Goal: Complete application form

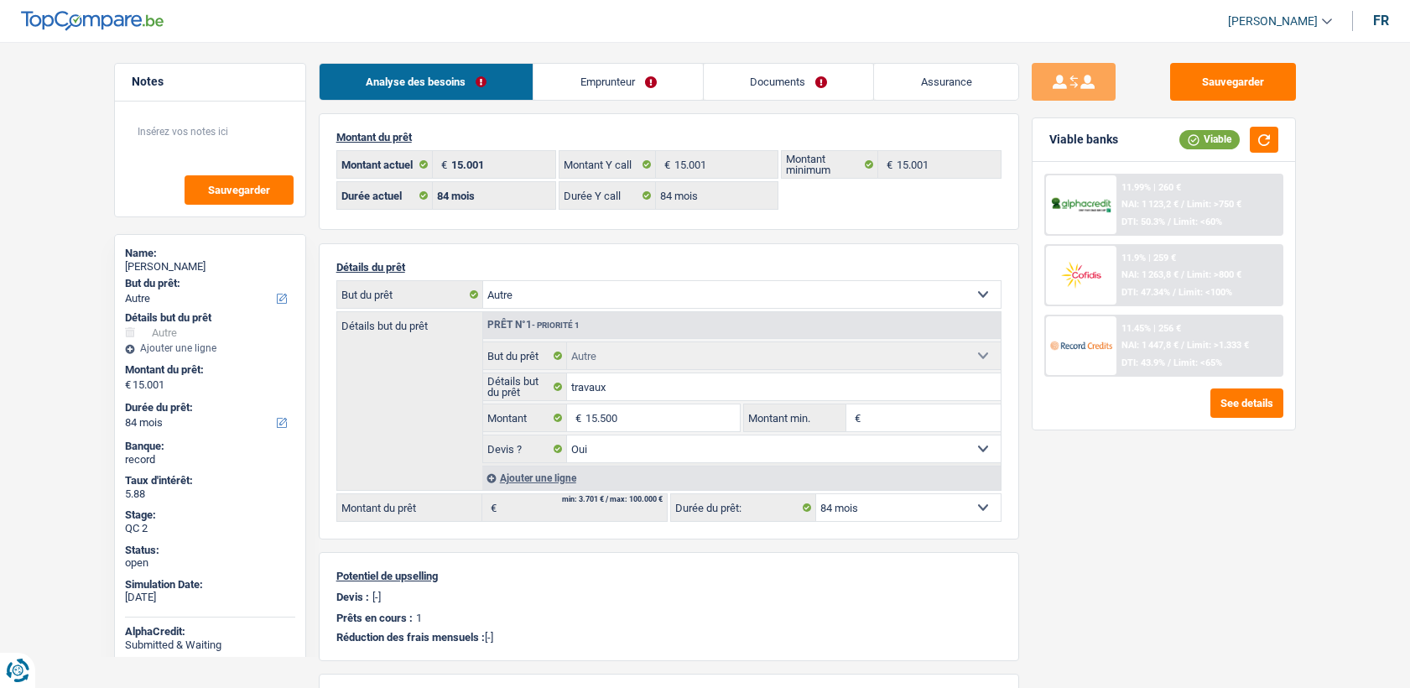
select select "other"
select select "84"
click at [774, 75] on link "Documents" at bounding box center [789, 82] width 170 height 36
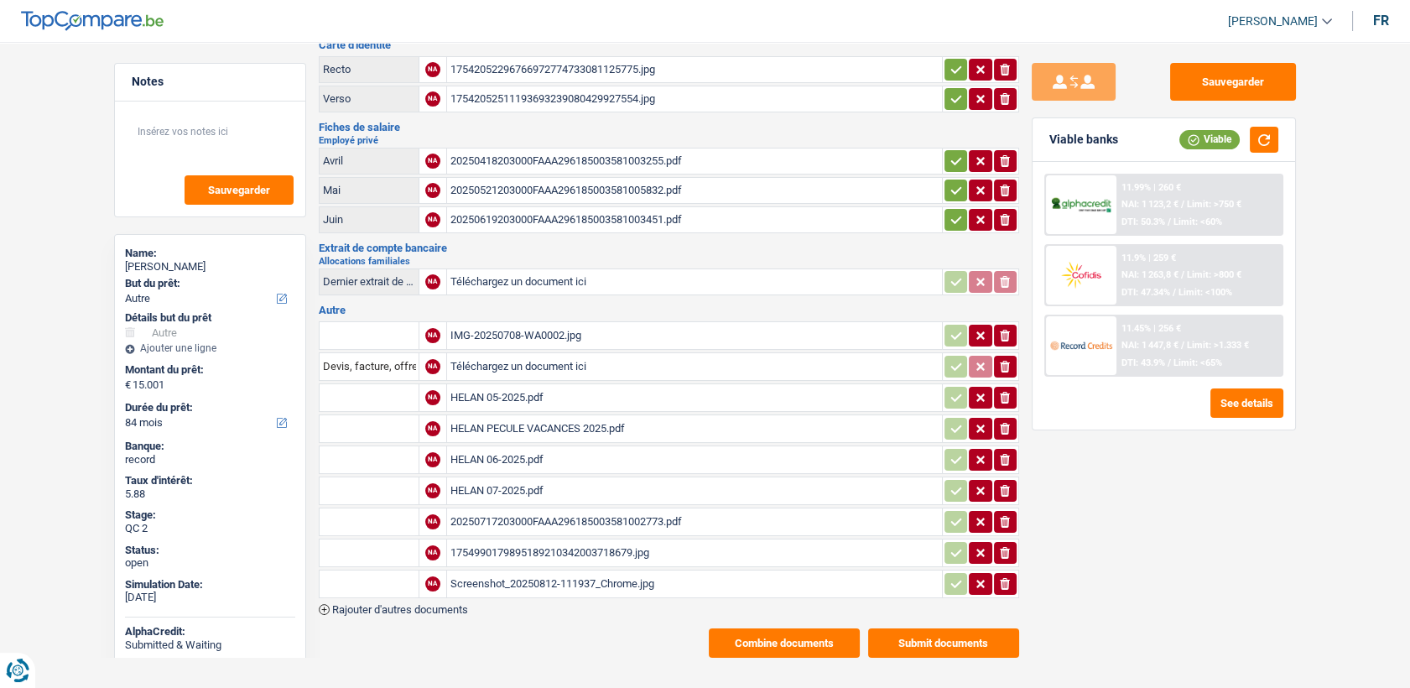
scroll to position [107, 0]
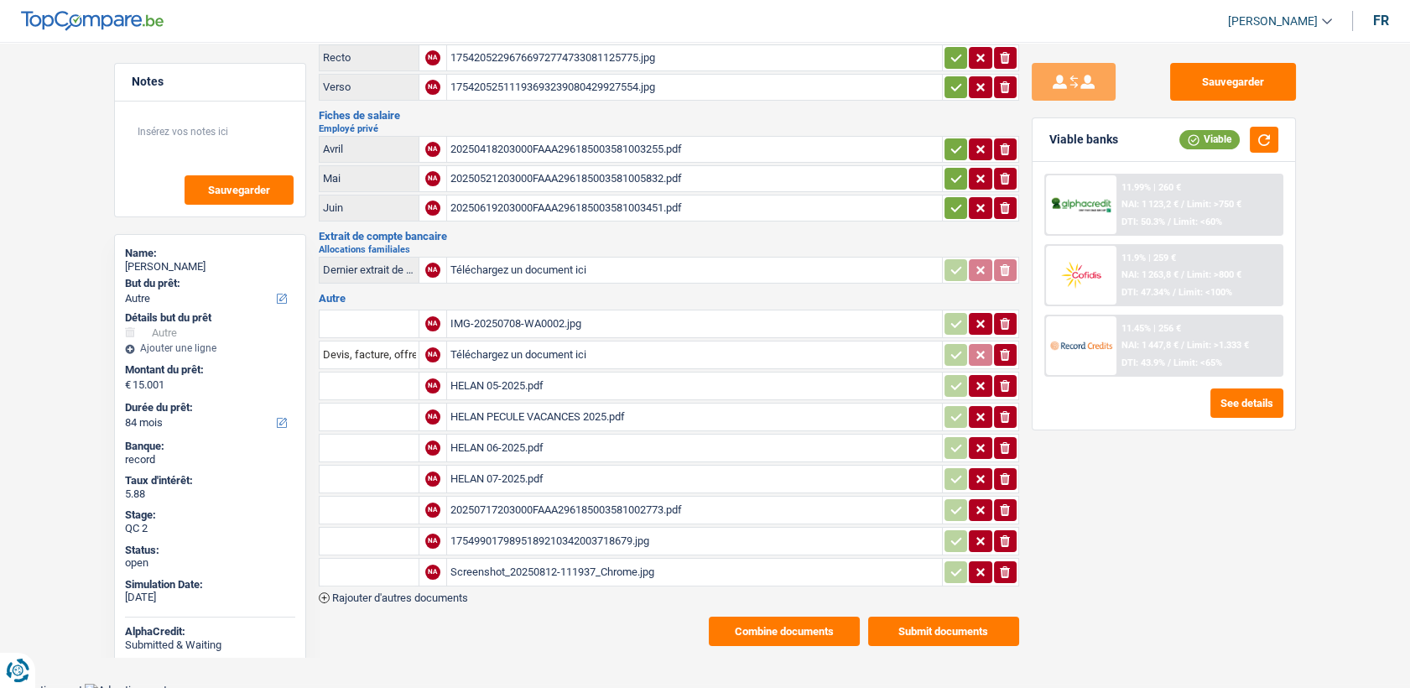
click at [510, 560] on div "Screenshot_20250812-111937_Chrome.jpg" at bounding box center [695, 572] width 488 height 25
click at [515, 317] on div "IMG-20250708-WA0002.jpg" at bounding box center [695, 323] width 488 height 25
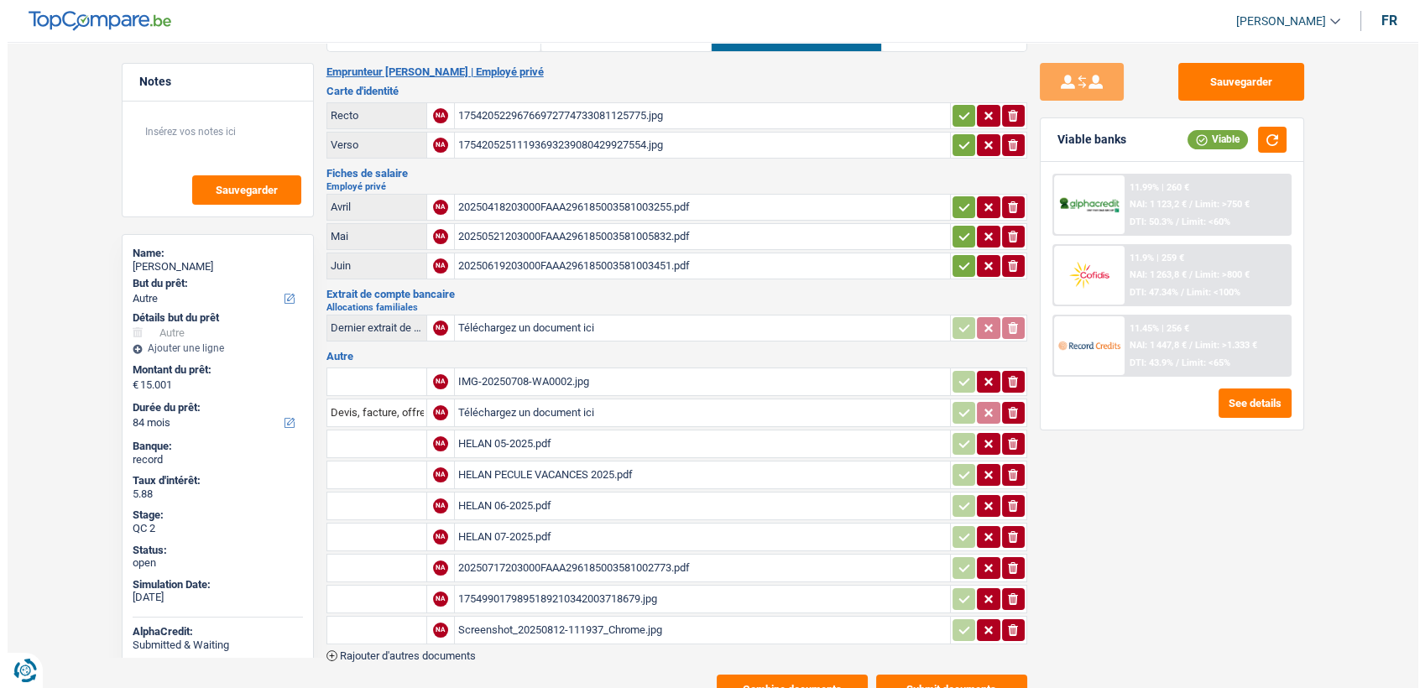
scroll to position [0, 0]
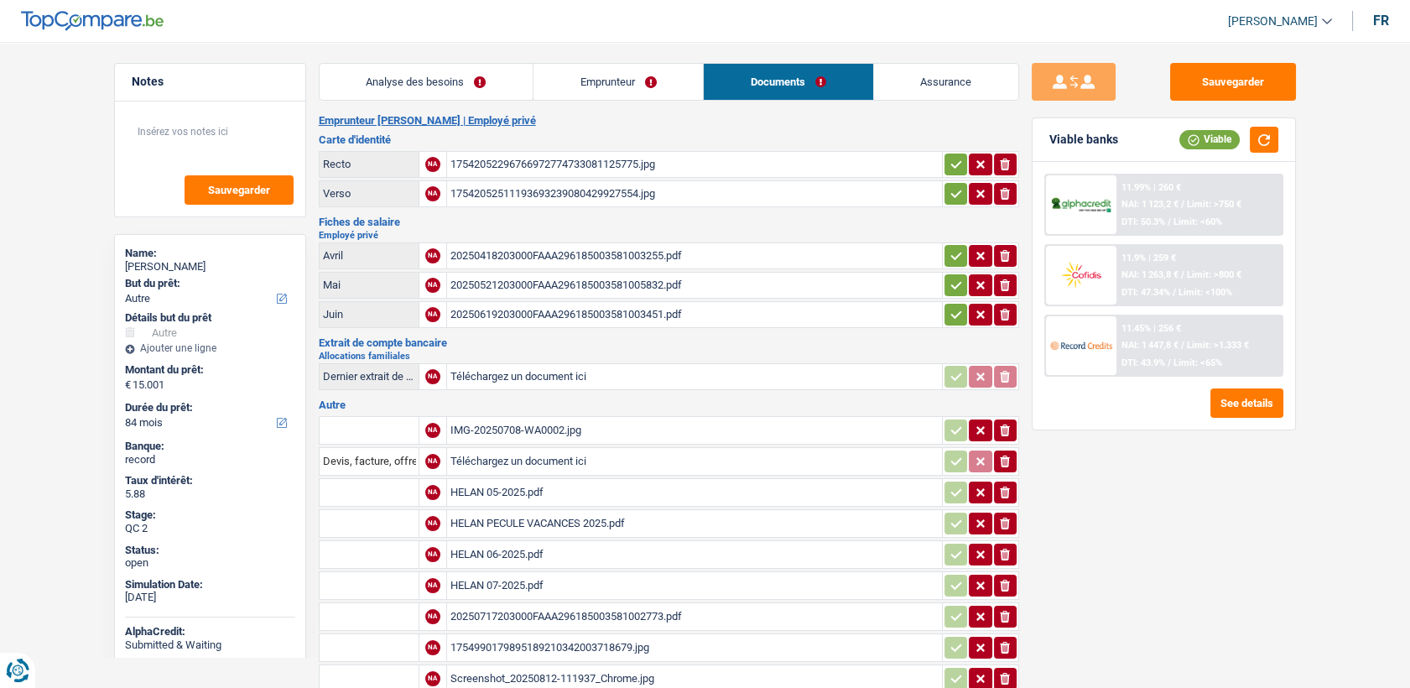
click at [556, 96] on link "Emprunteur" at bounding box center [618, 82] width 169 height 36
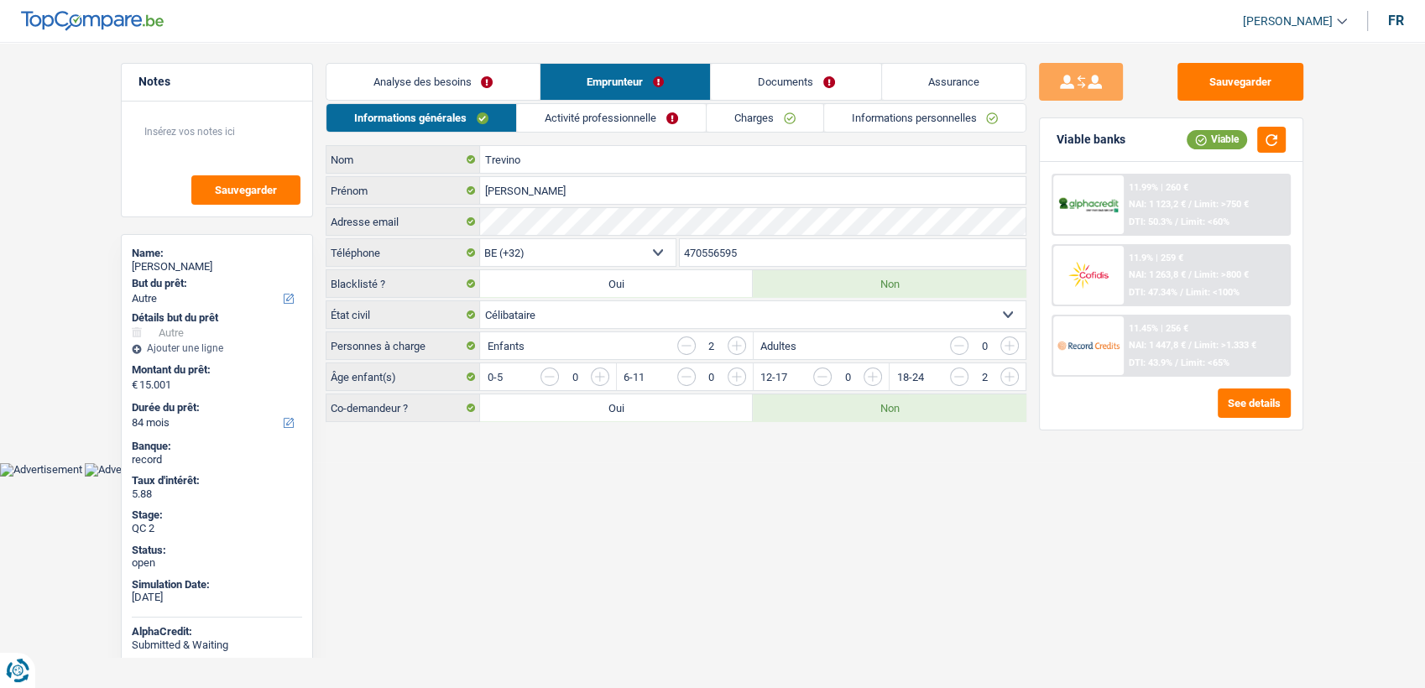
click at [602, 109] on link "Activité professionnelle" at bounding box center [611, 118] width 189 height 28
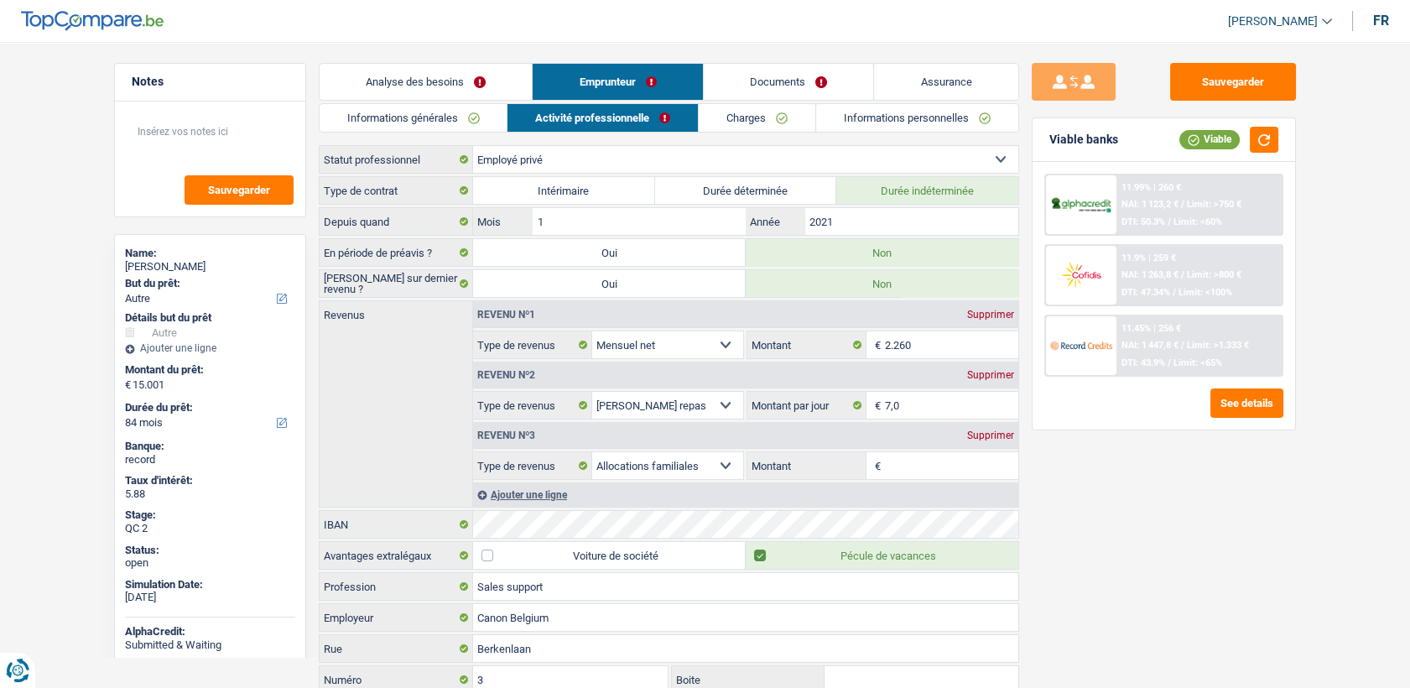
click at [727, 107] on link "Charges" at bounding box center [757, 118] width 117 height 28
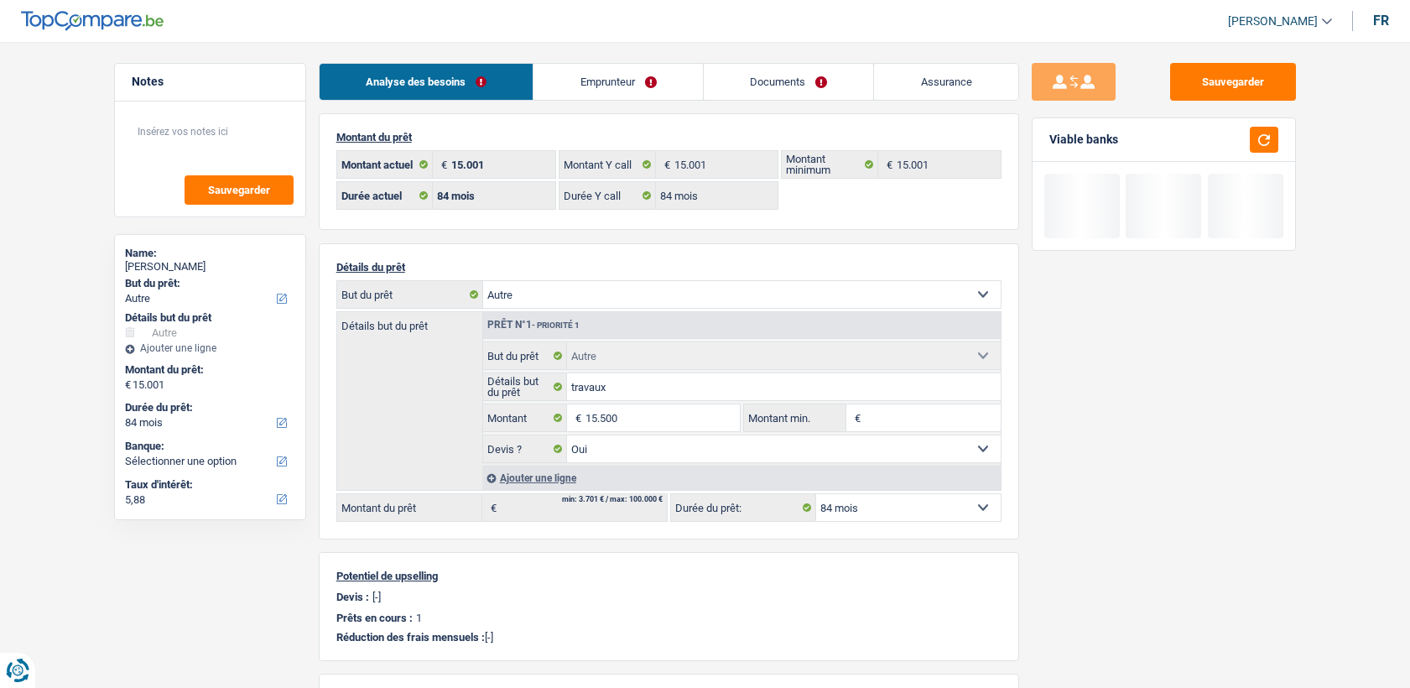
select select "other"
select select "84"
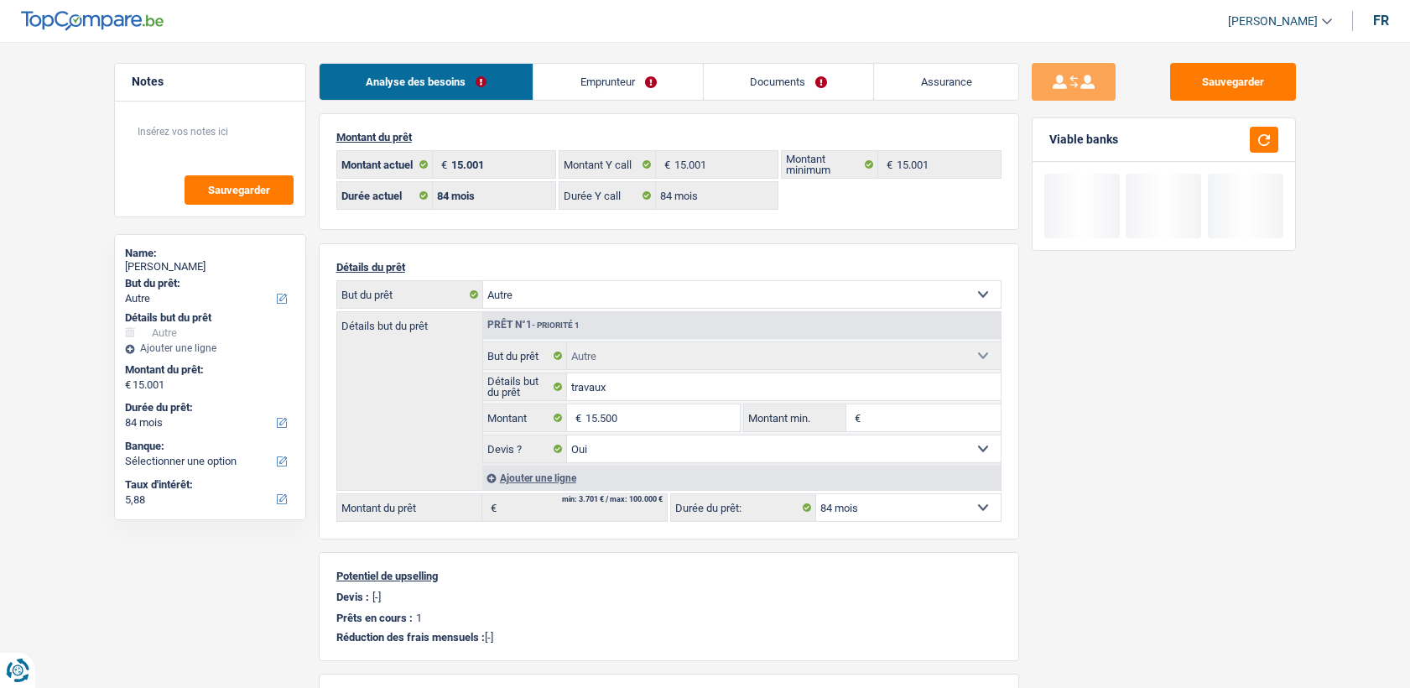
select select "other"
select select "yes"
select select "84"
select select "32"
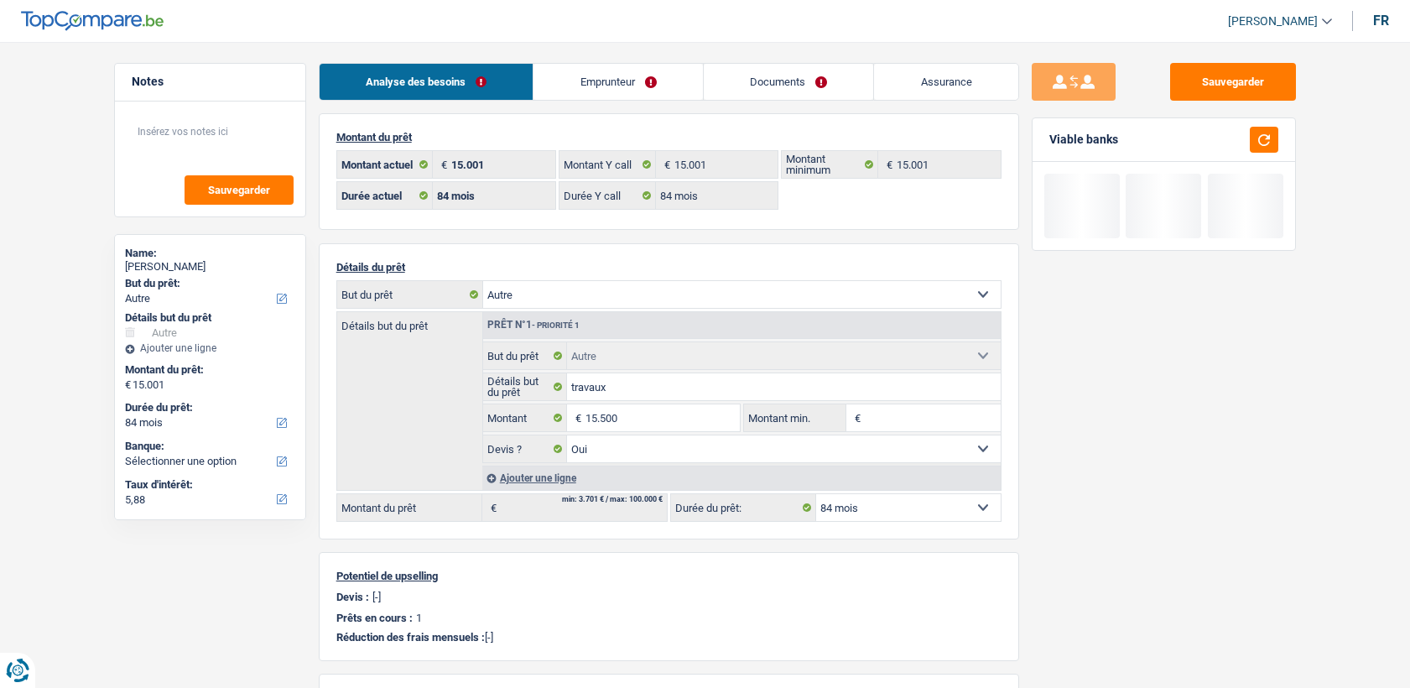
select select "single"
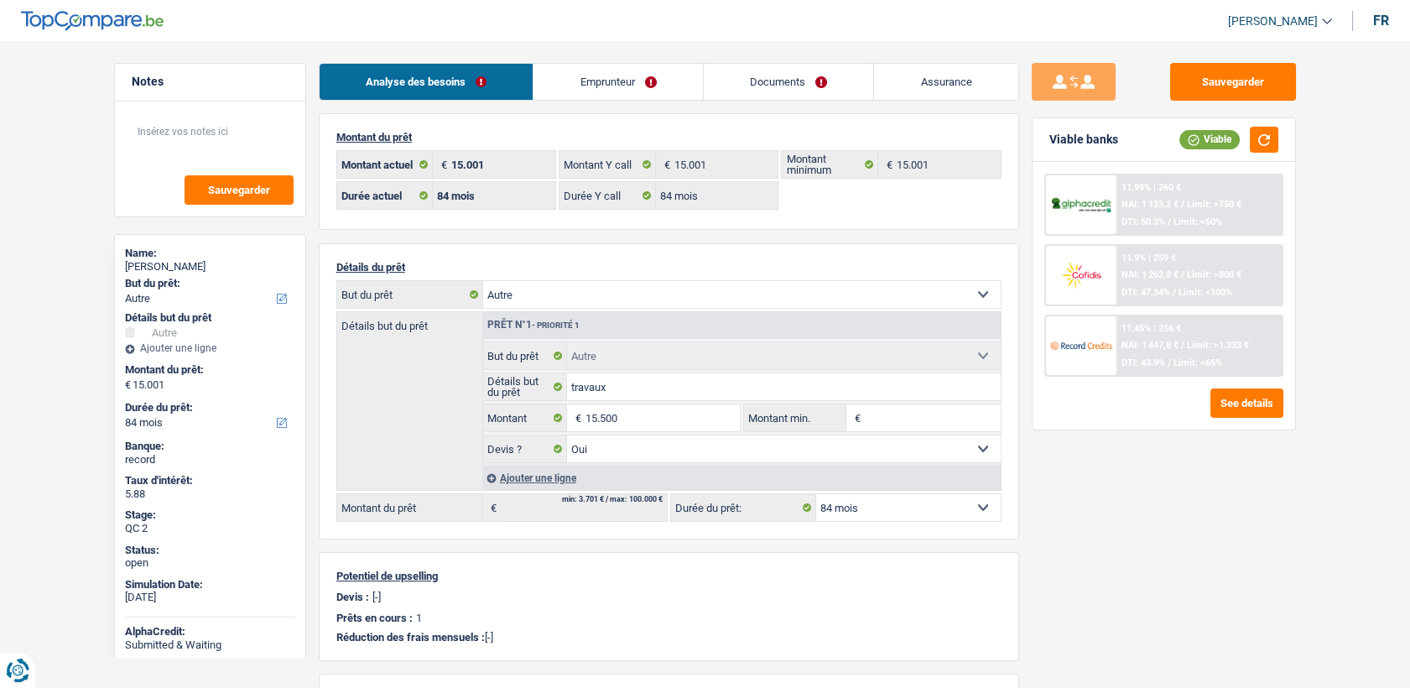
click at [576, 81] on link "Emprunteur" at bounding box center [618, 82] width 169 height 36
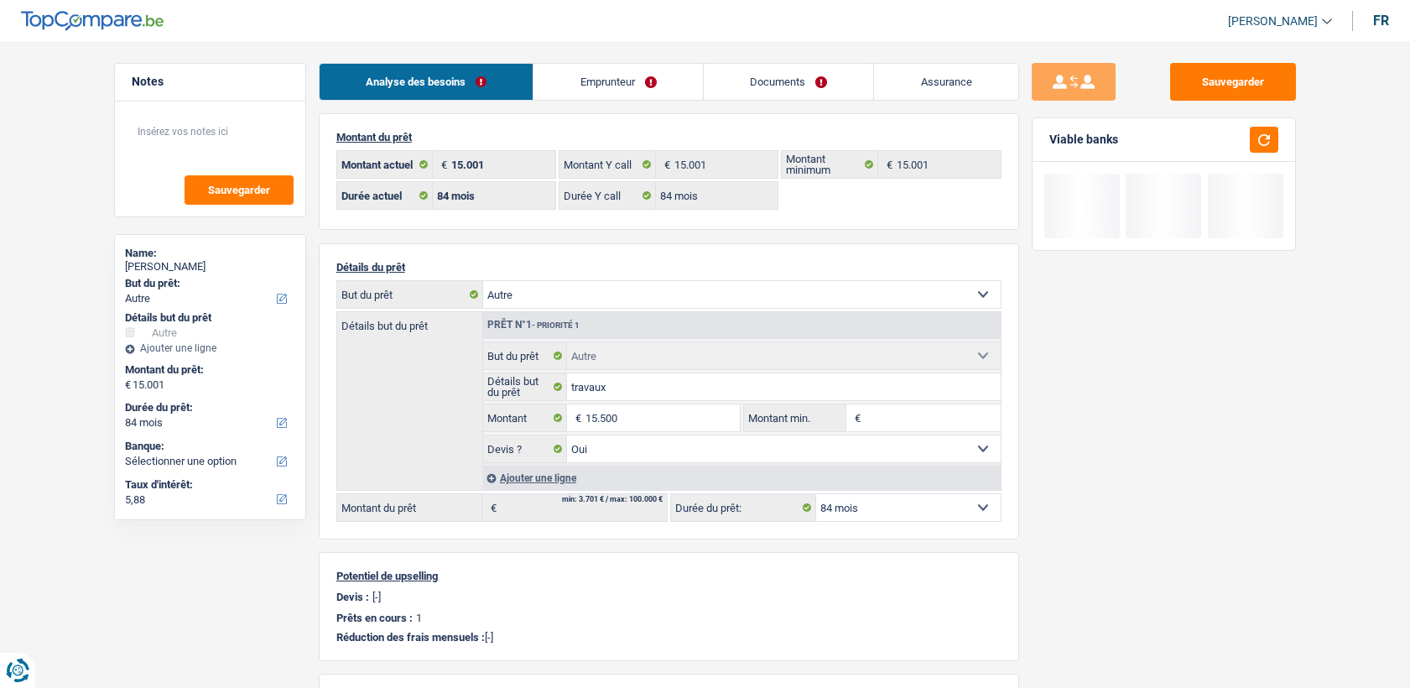
select select "other"
select select "84"
drag, startPoint x: 0, startPoint y: 0, endPoint x: 770, endPoint y: 83, distance: 774.7
click at [770, 83] on link "Documents" at bounding box center [789, 82] width 170 height 36
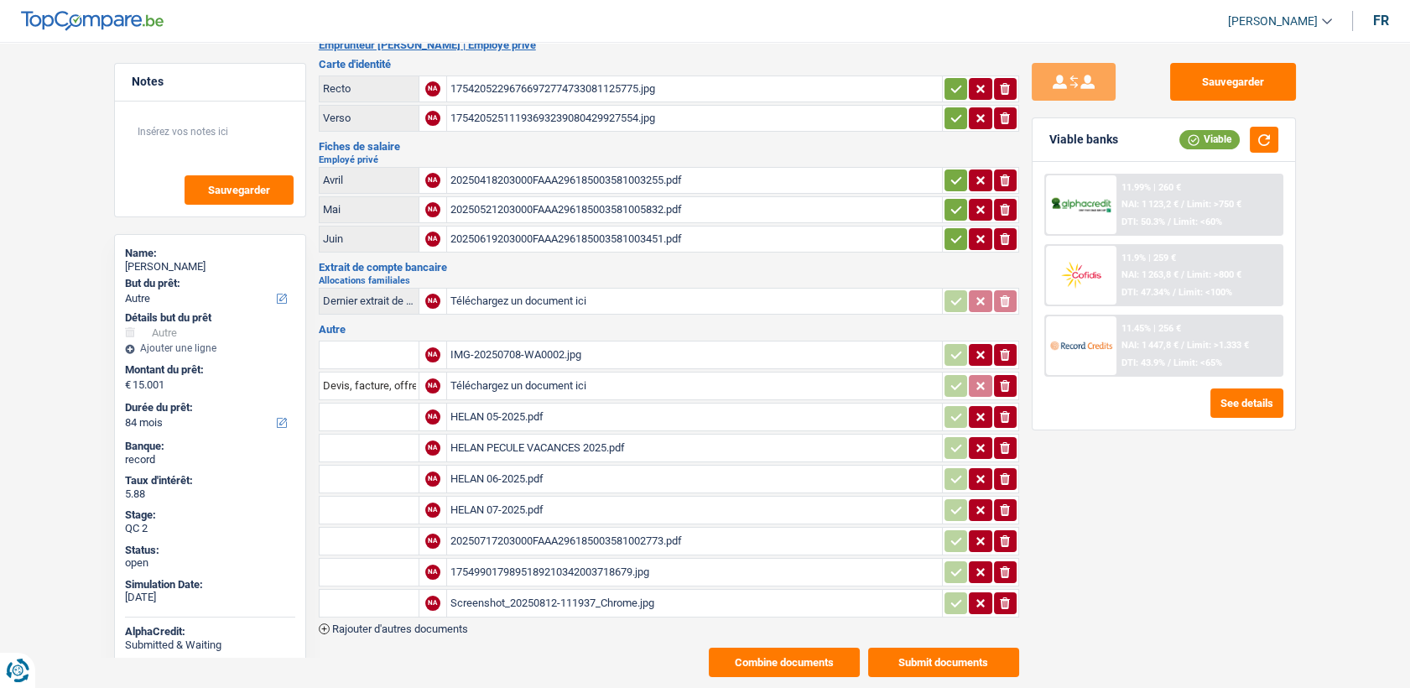
scroll to position [107, 0]
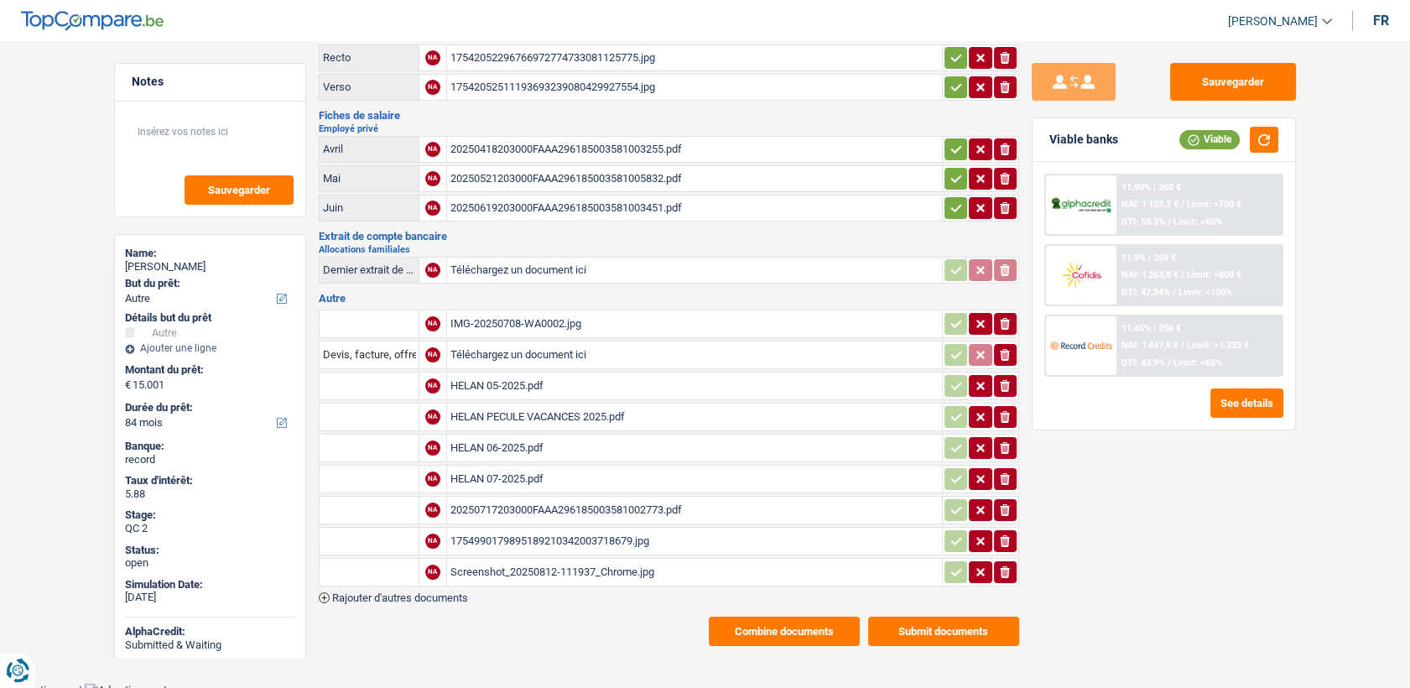
click at [499, 314] on div "IMG-20250708-WA0002.jpg" at bounding box center [695, 323] width 488 height 25
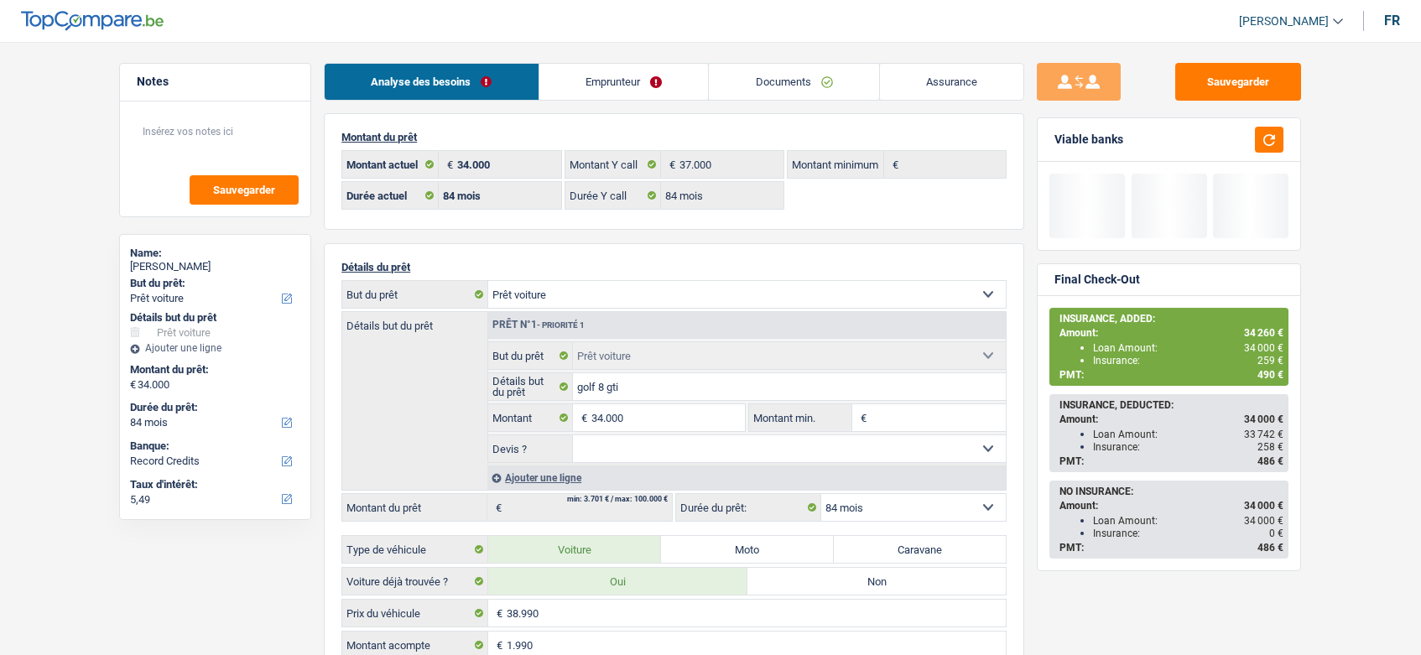
select select "car"
select select "84"
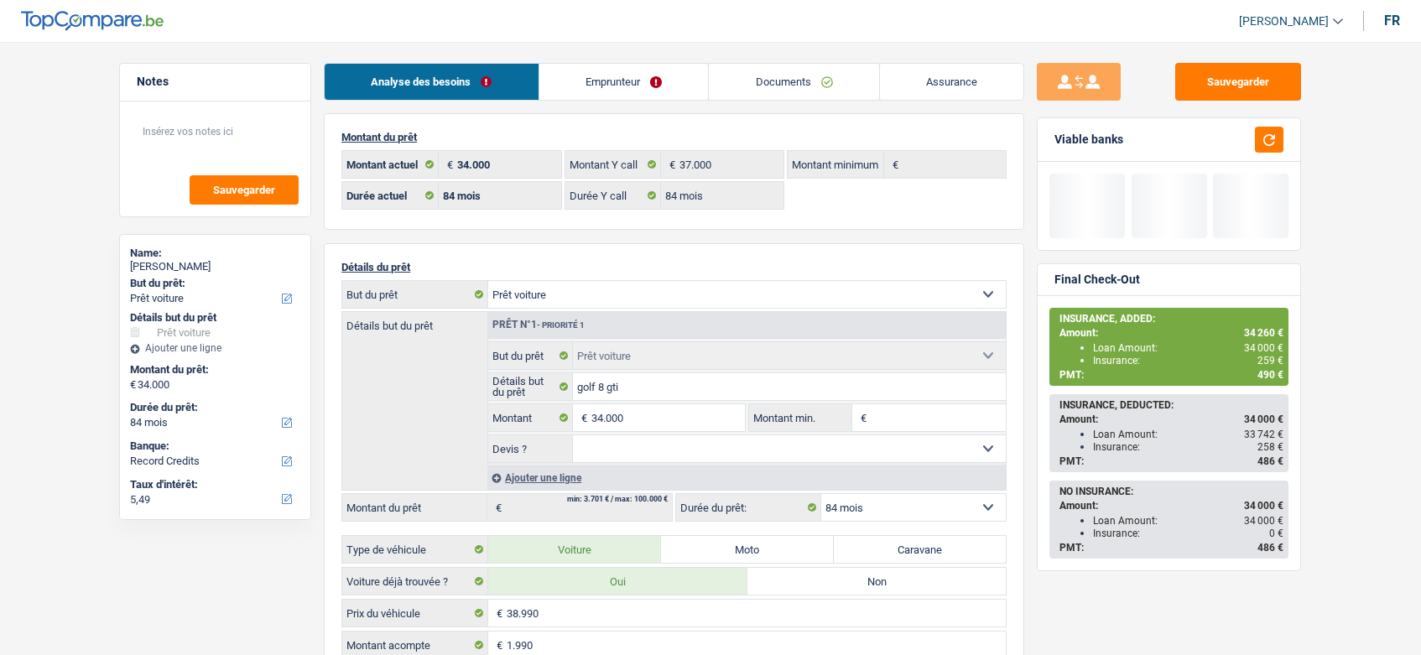
select select "car"
select select "84"
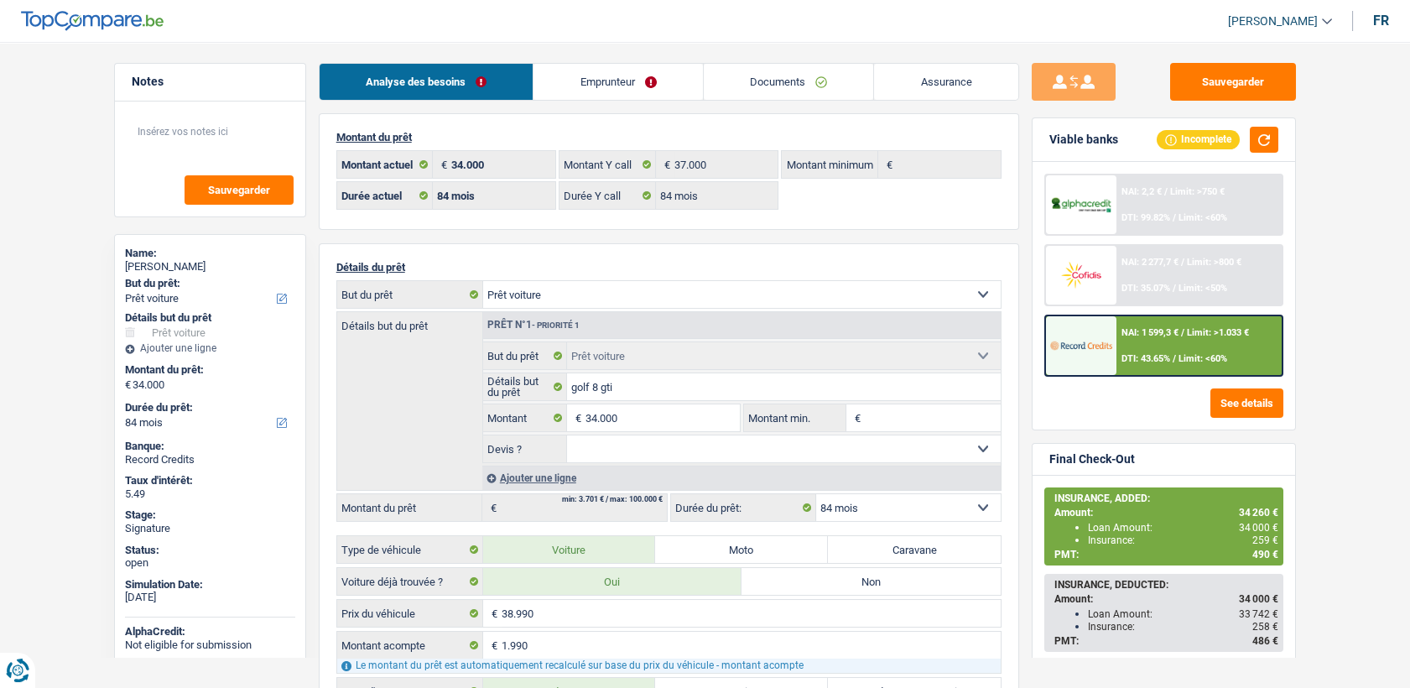
click at [604, 69] on link "Emprunteur" at bounding box center [618, 82] width 169 height 36
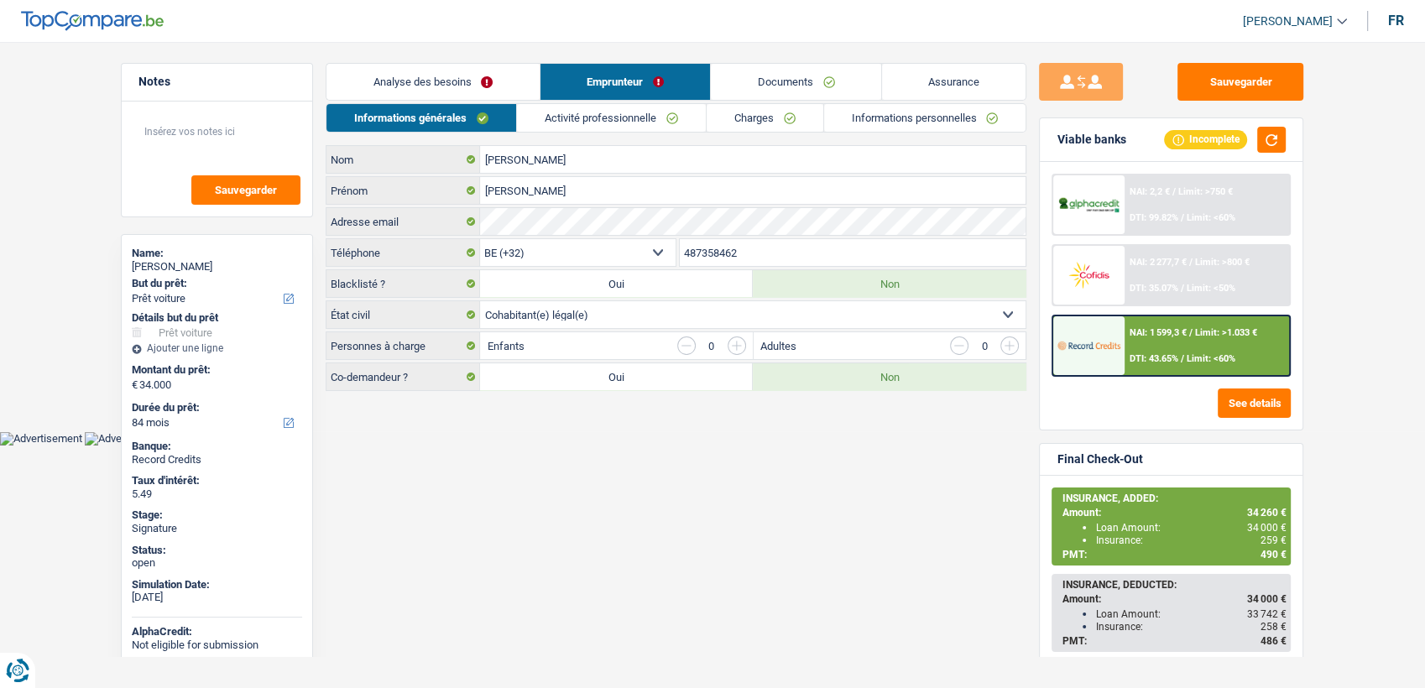
click at [611, 115] on link "Activité professionnelle" at bounding box center [611, 118] width 189 height 28
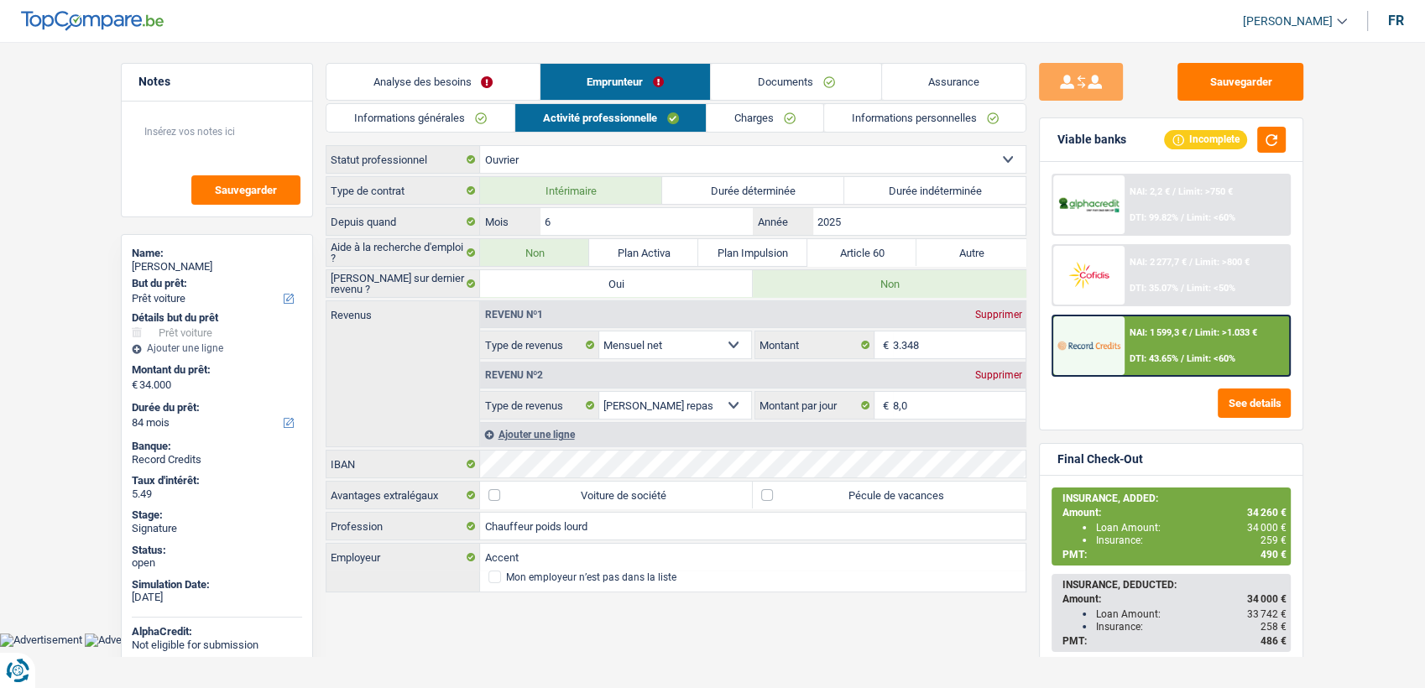
click at [707, 124] on link "Charges" at bounding box center [764, 118] width 117 height 28
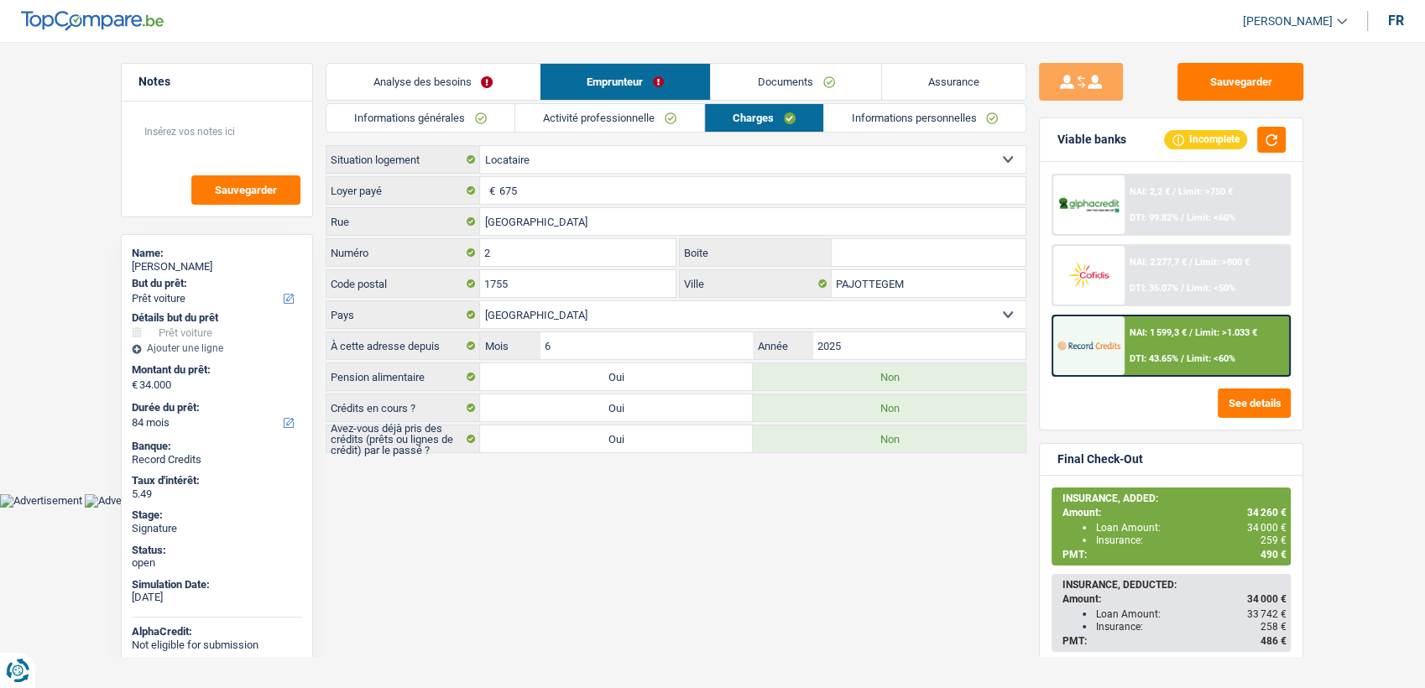
click at [812, 81] on link "Documents" at bounding box center [796, 82] width 170 height 36
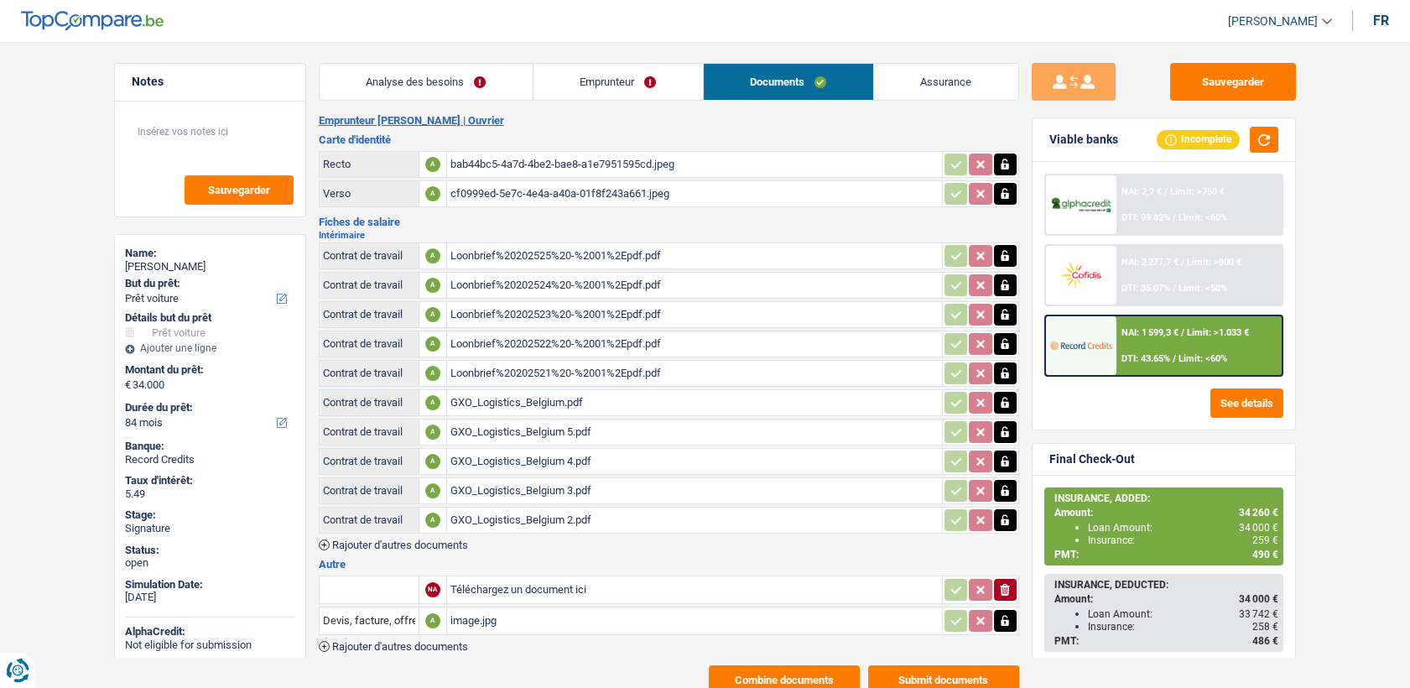
click at [494, 520] on div "GXO_Logistics_Belgium 2.pdf" at bounding box center [695, 520] width 488 height 25
click at [478, 611] on div "image.jpg" at bounding box center [695, 620] width 488 height 25
click at [621, 80] on link "Emprunteur" at bounding box center [618, 82] width 169 height 36
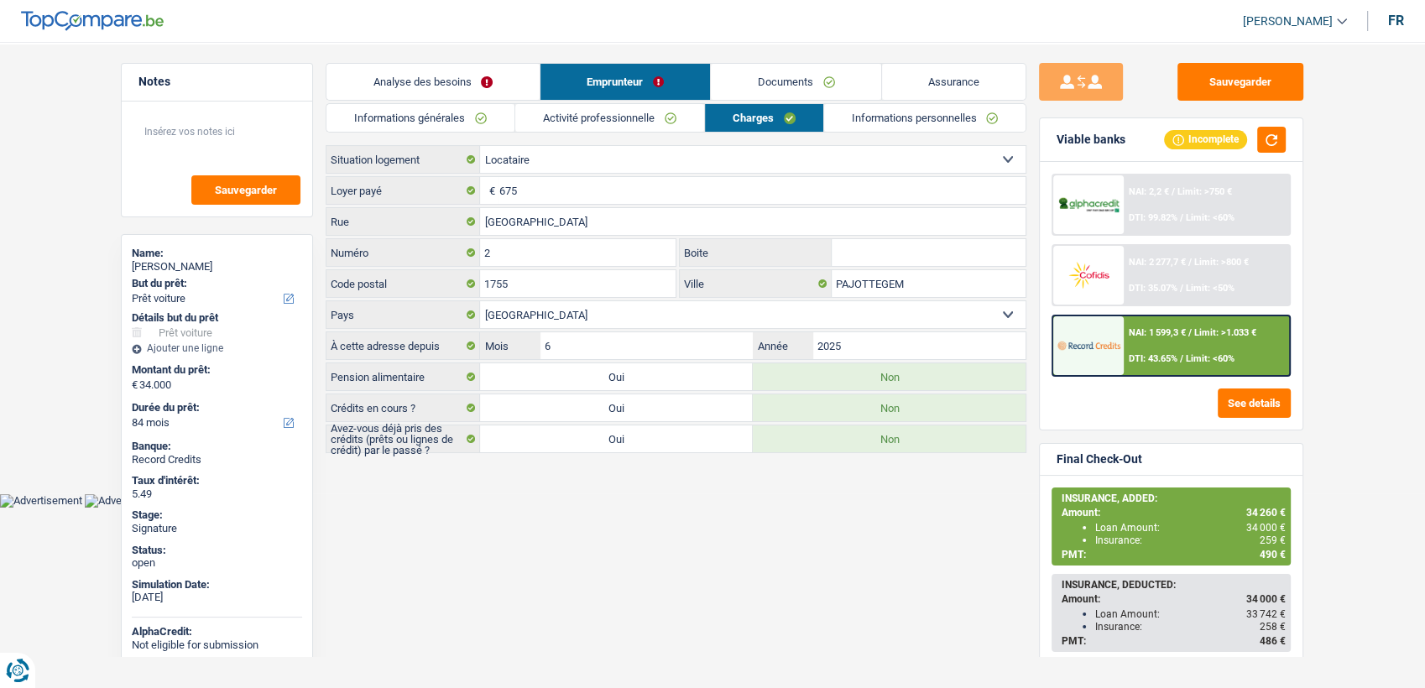
click at [597, 124] on link "Activité professionnelle" at bounding box center [609, 118] width 189 height 28
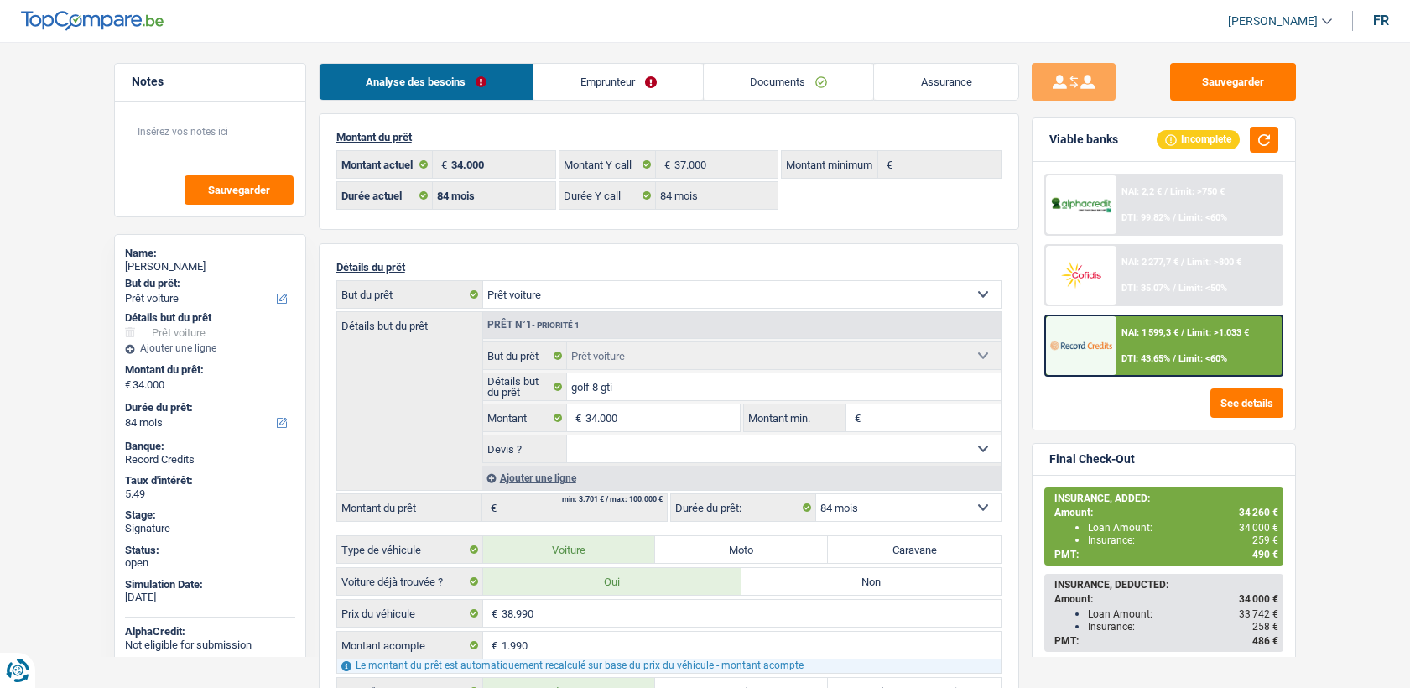
select select "car"
select select "84"
select select "32"
select select "cohabitation"
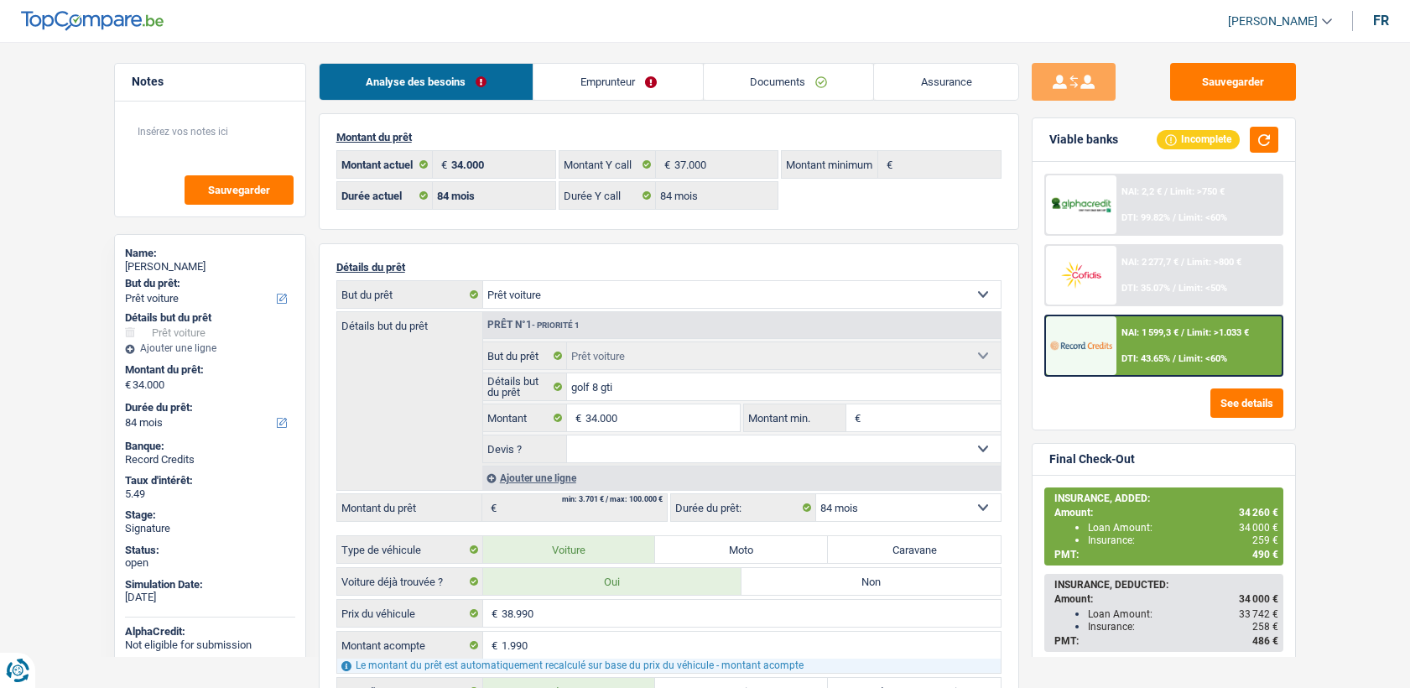
drag, startPoint x: 0, startPoint y: 0, endPoint x: 615, endPoint y: 114, distance: 625.5
click at [603, 96] on link "Emprunteur" at bounding box center [618, 82] width 169 height 36
select select "car"
select select "84"
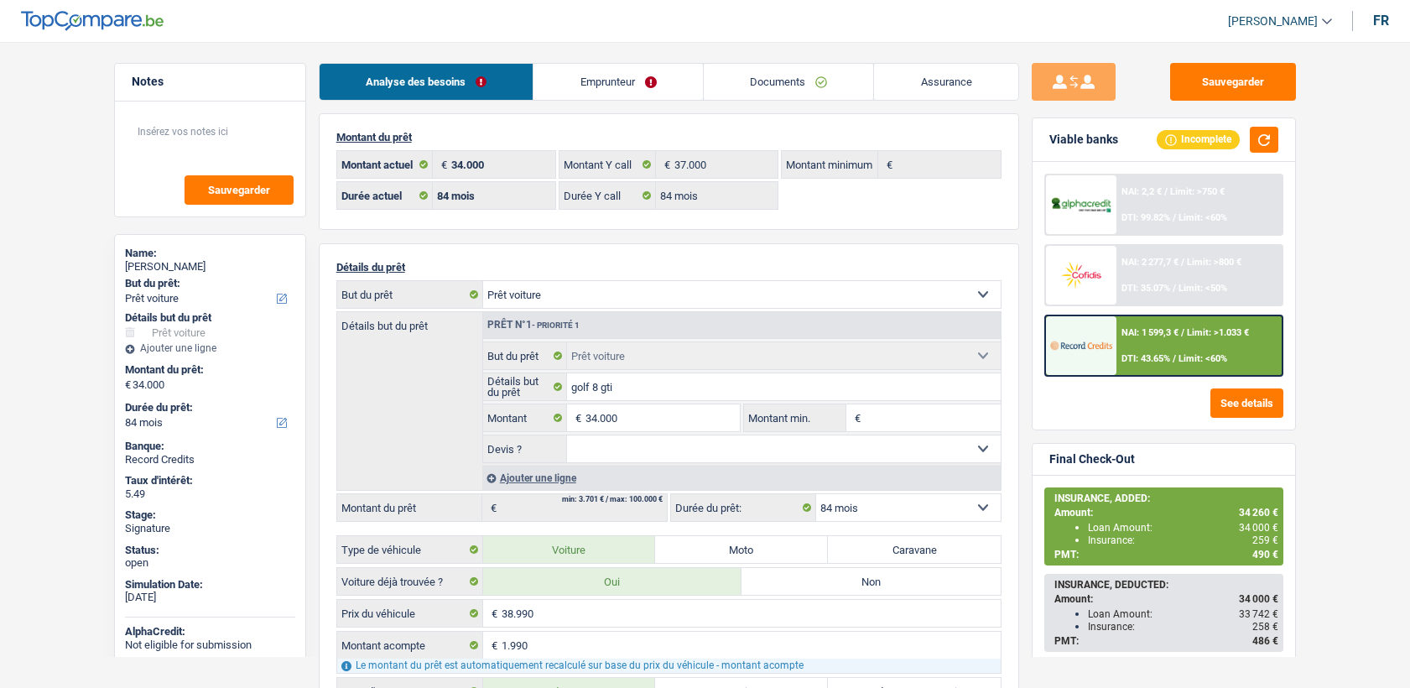
select select "84"
select select "car"
select select "84"
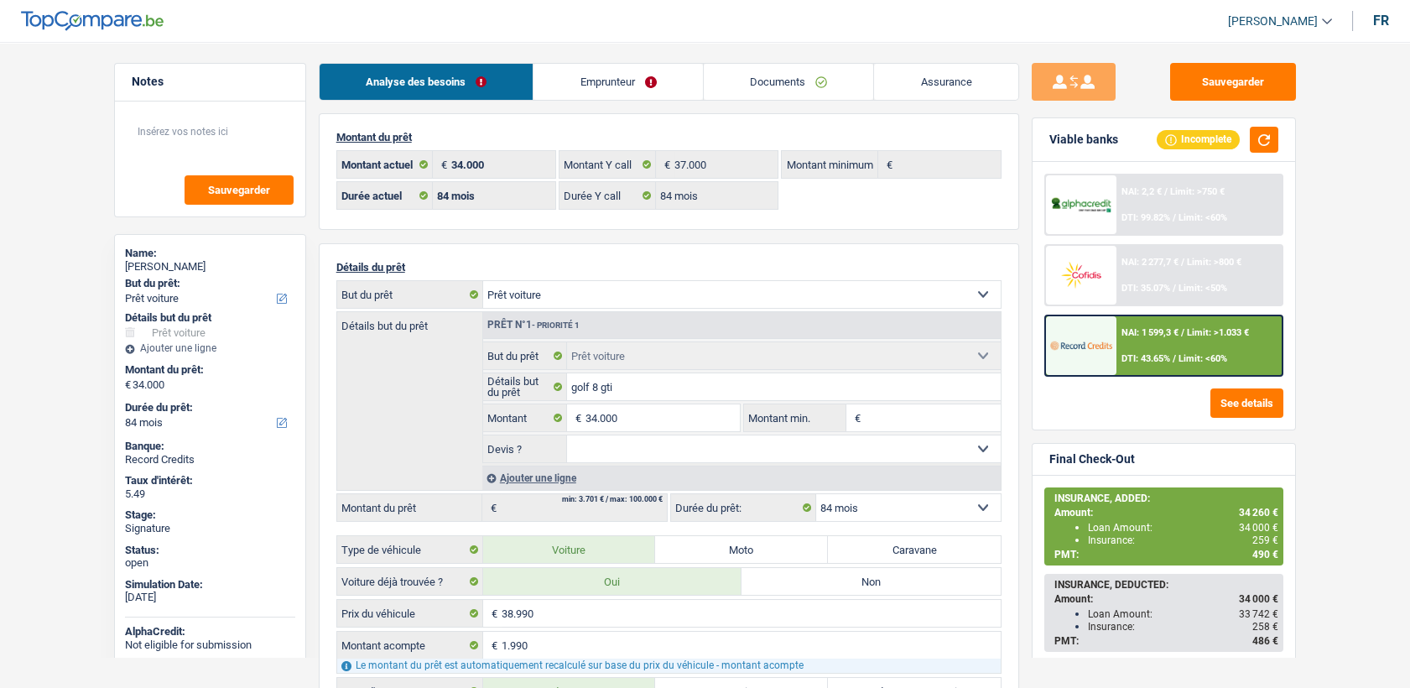
click at [639, 91] on link "Emprunteur" at bounding box center [618, 82] width 169 height 36
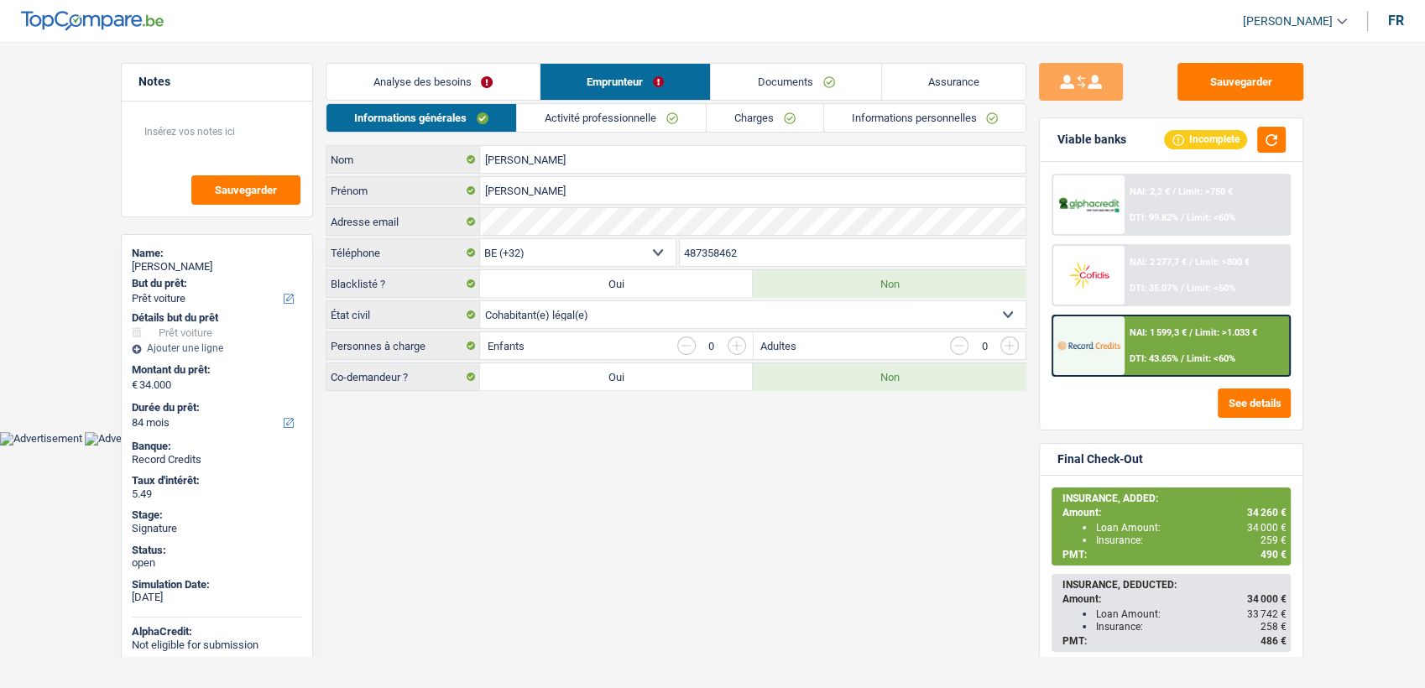
click at [624, 135] on div "Informations générales Activité professionnelle Charges Informations personnell…" at bounding box center [676, 247] width 701 height 288
click at [623, 125] on link "Activité professionnelle" at bounding box center [611, 118] width 189 height 28
